Goal: Complete application form

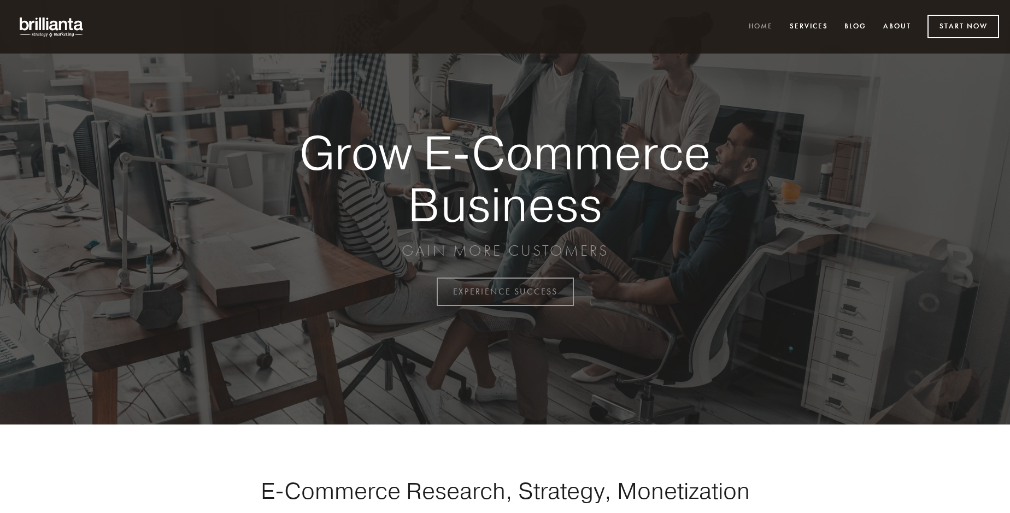
scroll to position [2866, 0]
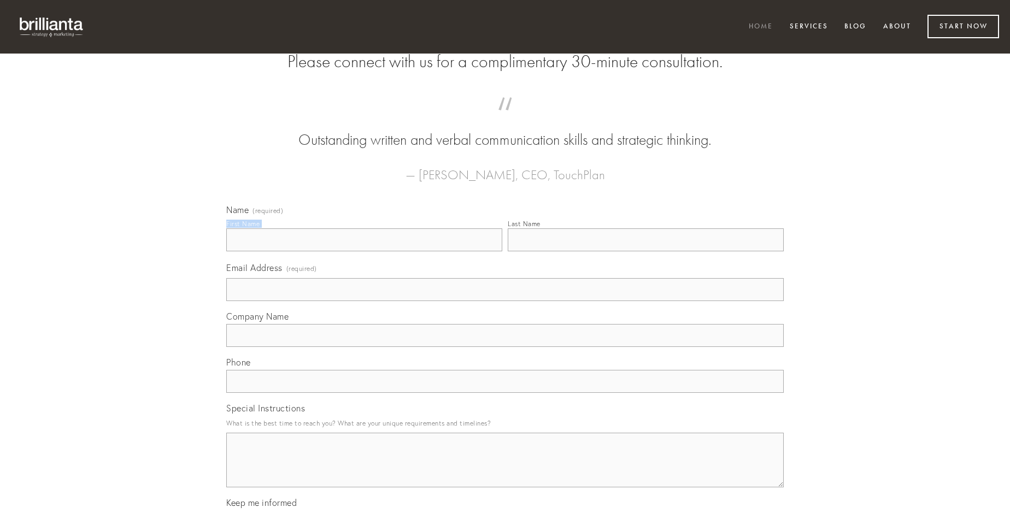
type input "[PERSON_NAME]"
click at [646, 252] on input "Last Name" at bounding box center [646, 240] width 276 height 23
type input "[PERSON_NAME]"
click at [505, 301] on input "Email Address (required)" at bounding box center [505, 289] width 558 height 23
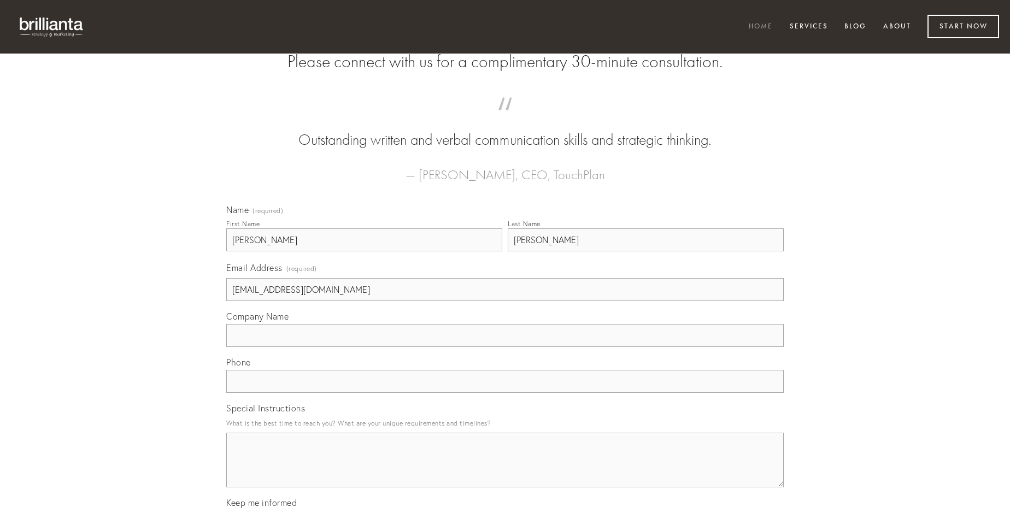
type input "[EMAIL_ADDRESS][DOMAIN_NAME]"
click at [505, 347] on input "Company Name" at bounding box center [505, 335] width 558 height 23
type input "solutio"
click at [505, 393] on input "text" at bounding box center [505, 381] width 558 height 23
click at [505, 470] on textarea "Special Instructions" at bounding box center [505, 460] width 558 height 55
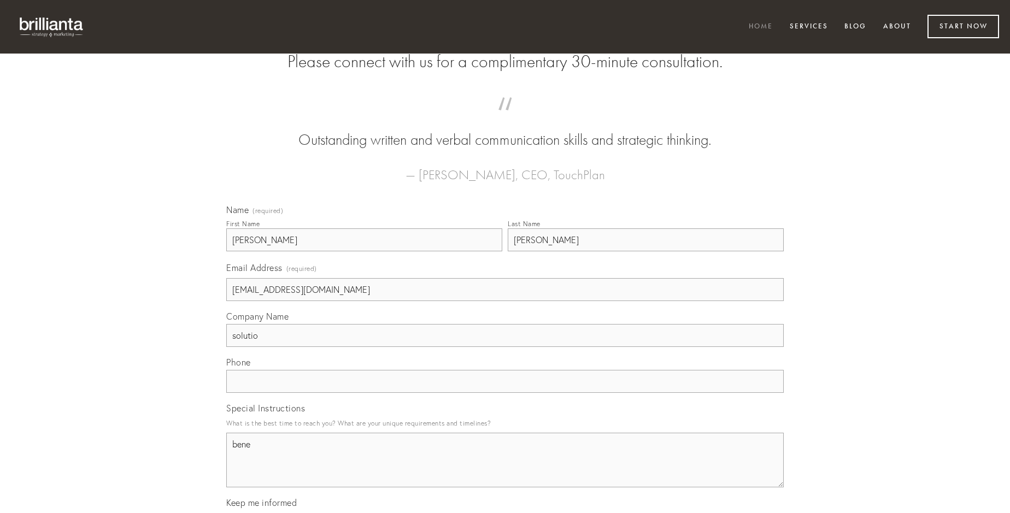
type textarea "bene"
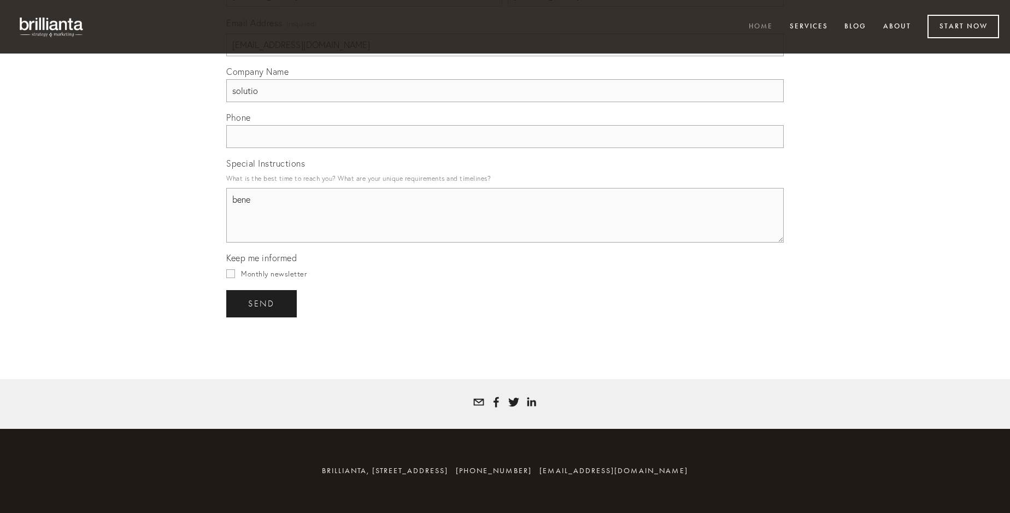
click at [262, 303] on span "send" at bounding box center [261, 304] width 27 height 10
